Goal: Information Seeking & Learning: Learn about a topic

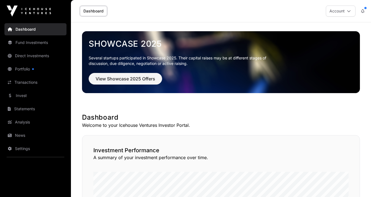
click at [25, 70] on link "Portfolio" at bounding box center [35, 69] width 62 height 12
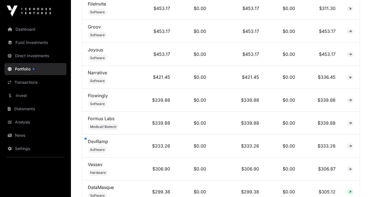
scroll to position [1511, 0]
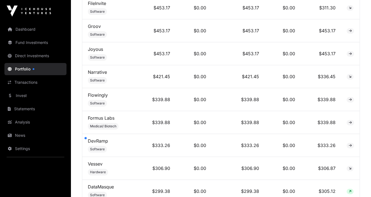
click at [106, 138] on link "DevRamp" at bounding box center [98, 141] width 20 height 6
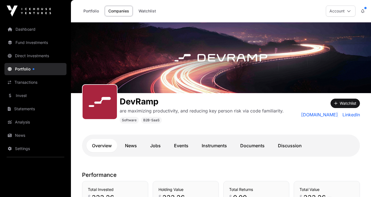
click at [23, 97] on link "Invest" at bounding box center [35, 96] width 62 height 12
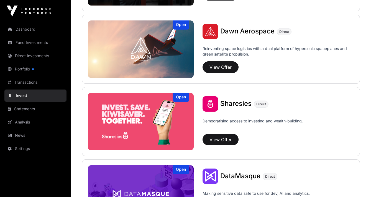
scroll to position [637, 0]
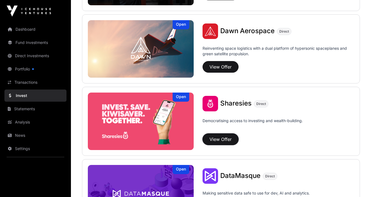
click at [221, 140] on button "View Offer" at bounding box center [220, 140] width 36 height 12
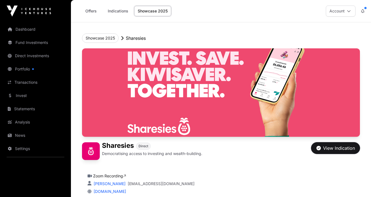
click at [332, 148] on div "View Indication" at bounding box center [335, 148] width 38 height 7
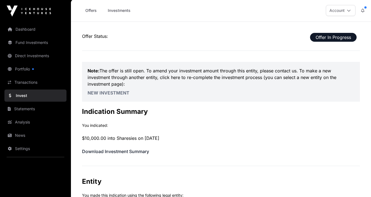
scroll to position [1, 0]
click at [25, 92] on link "Invest" at bounding box center [35, 96] width 62 height 12
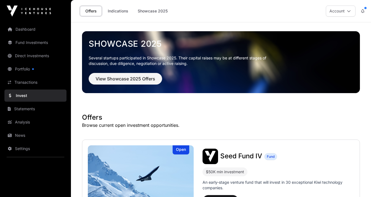
click at [122, 11] on link "Indications" at bounding box center [118, 11] width 28 height 11
click at [119, 12] on link "Indications" at bounding box center [118, 11] width 28 height 11
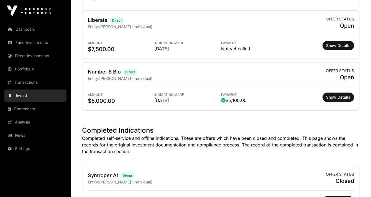
scroll to position [298, 0]
click at [133, 137] on p "Completed self-service and offline indications. These are offers which have bee…" at bounding box center [221, 145] width 278 height 20
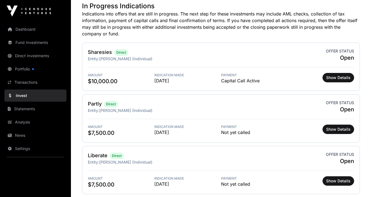
scroll to position [163, 0]
click at [344, 79] on span "Show Details" at bounding box center [338, 78] width 24 height 6
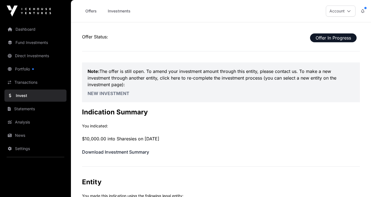
scroll to position [9, 0]
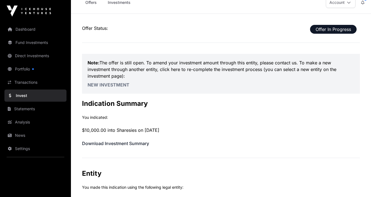
click at [187, 106] on h2 "Indication Summary" at bounding box center [221, 103] width 278 height 9
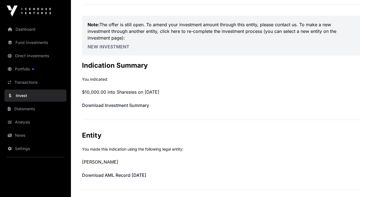
scroll to position [39, 0]
